Goal: Task Accomplishment & Management: Manage account settings

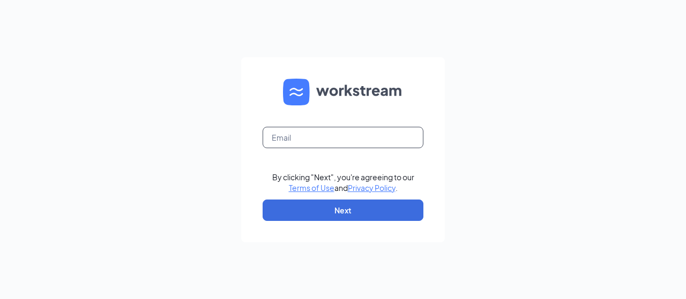
click at [293, 137] on input "text" at bounding box center [342, 137] width 161 height 21
click at [387, 135] on input "marlisa.anderson@campk9madson.com" at bounding box center [342, 137] width 161 height 21
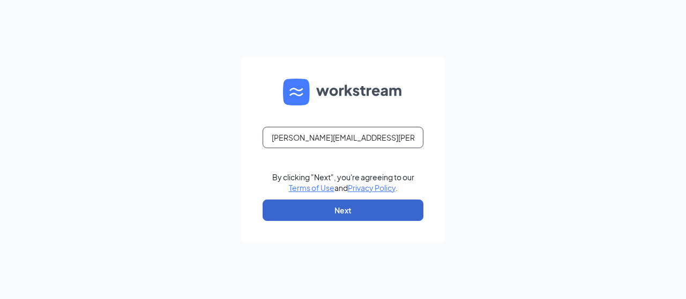
type input "marlisa.anderson@campk9madison.com"
click at [322, 207] on button "Next" at bounding box center [342, 210] width 161 height 21
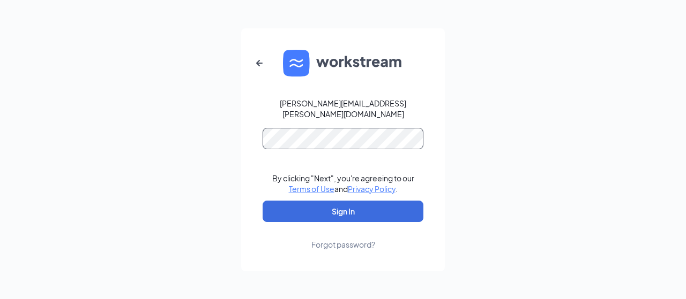
click at [262, 201] on button "Sign In" at bounding box center [342, 211] width 161 height 21
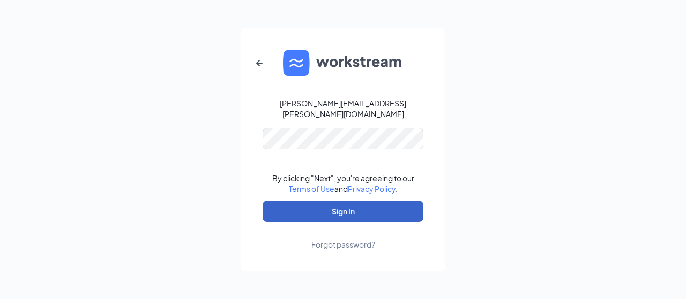
drag, startPoint x: 348, startPoint y: 205, endPoint x: 350, endPoint y: 173, distance: 32.2
click at [348, 205] on button "Sign In" at bounding box center [342, 211] width 161 height 21
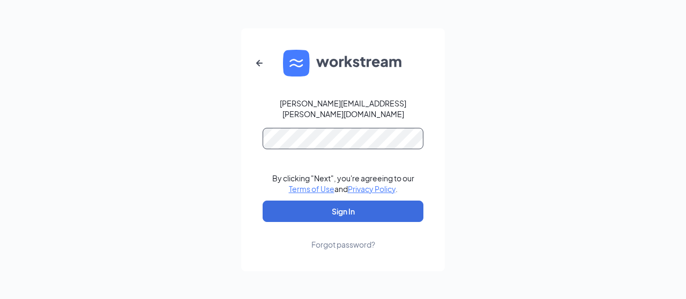
click at [262, 201] on button "Sign In" at bounding box center [342, 211] width 161 height 21
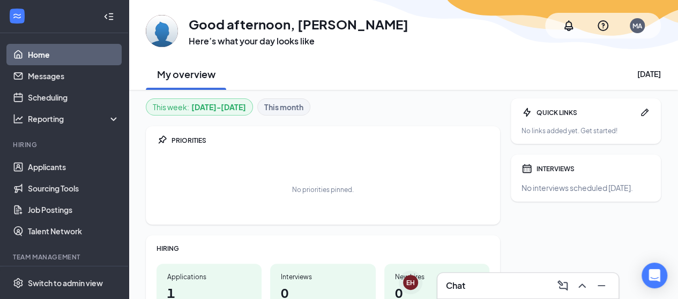
click at [478, 285] on div "Chat" at bounding box center [528, 285] width 164 height 17
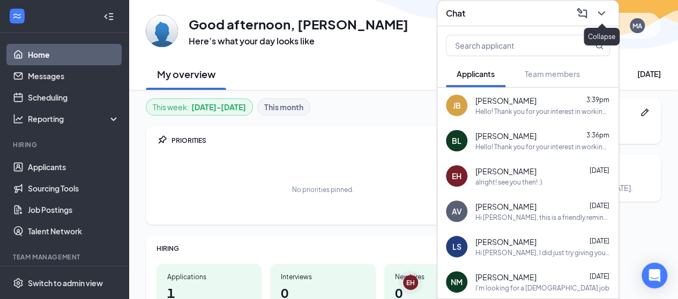
click at [602, 14] on icon "ChevronDown" at bounding box center [600, 13] width 7 height 4
